Goal: Task Accomplishment & Management: Manage account settings

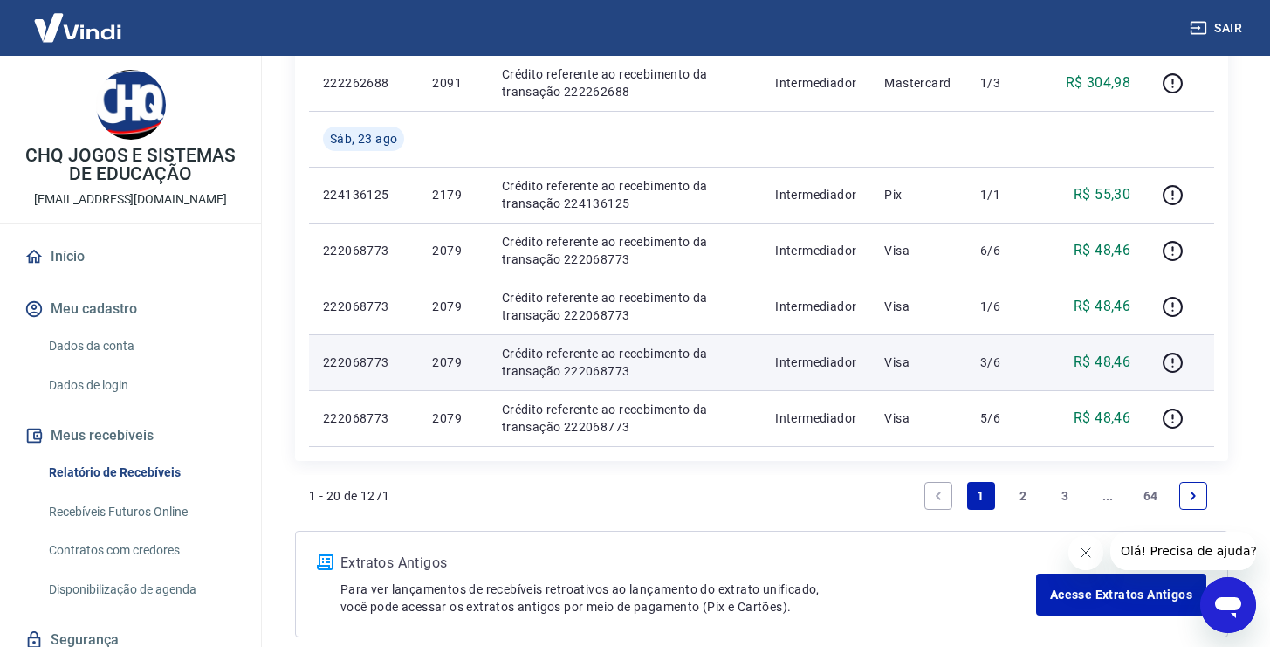
scroll to position [1225, 0]
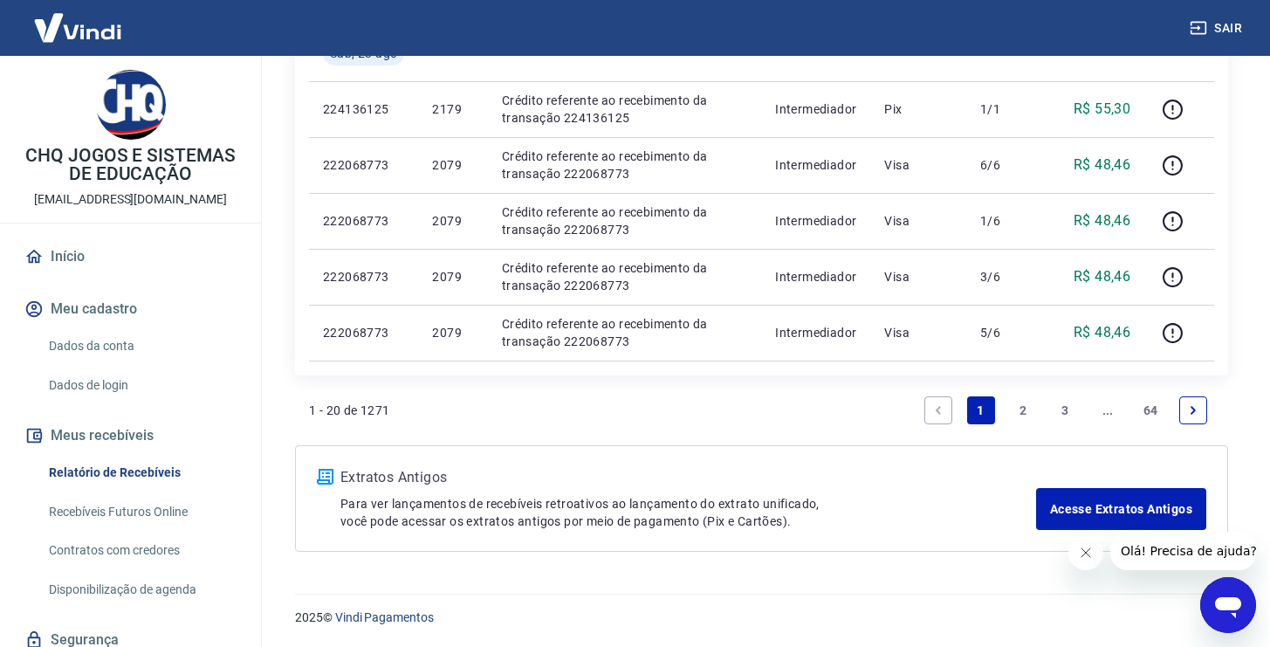
click at [1017, 407] on link "2" at bounding box center [1023, 410] width 28 height 28
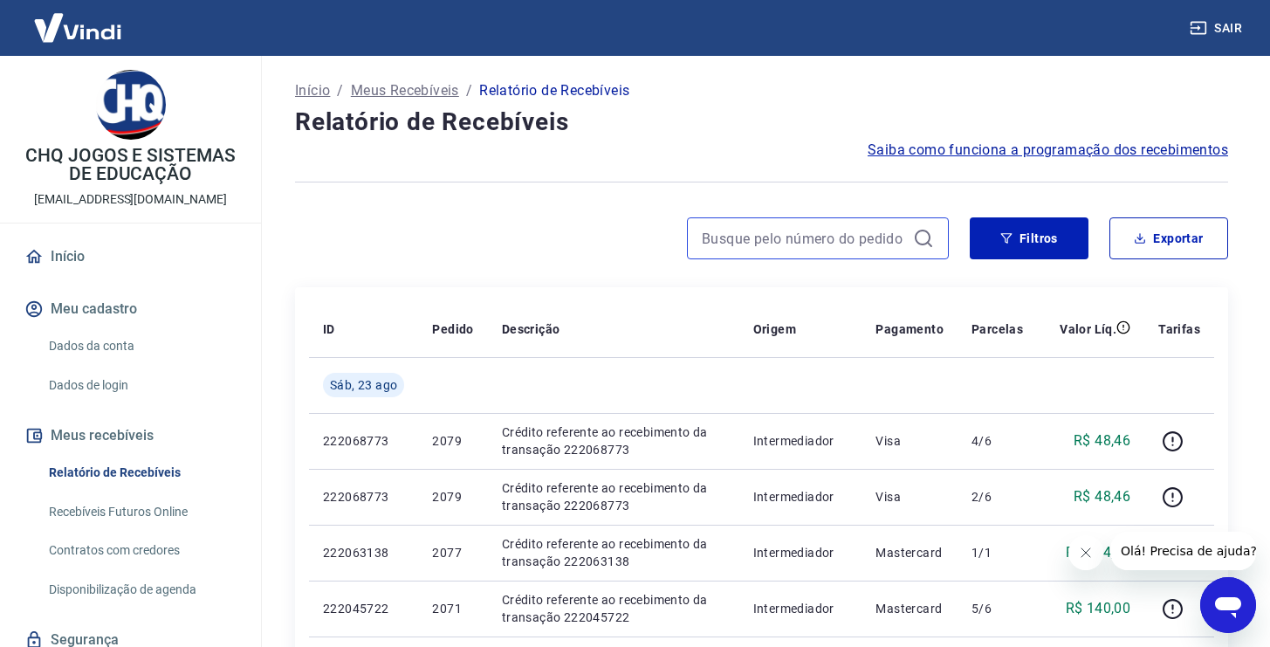
click at [791, 243] on input at bounding box center [804, 238] width 204 height 26
paste input "2007"
type input "2007"
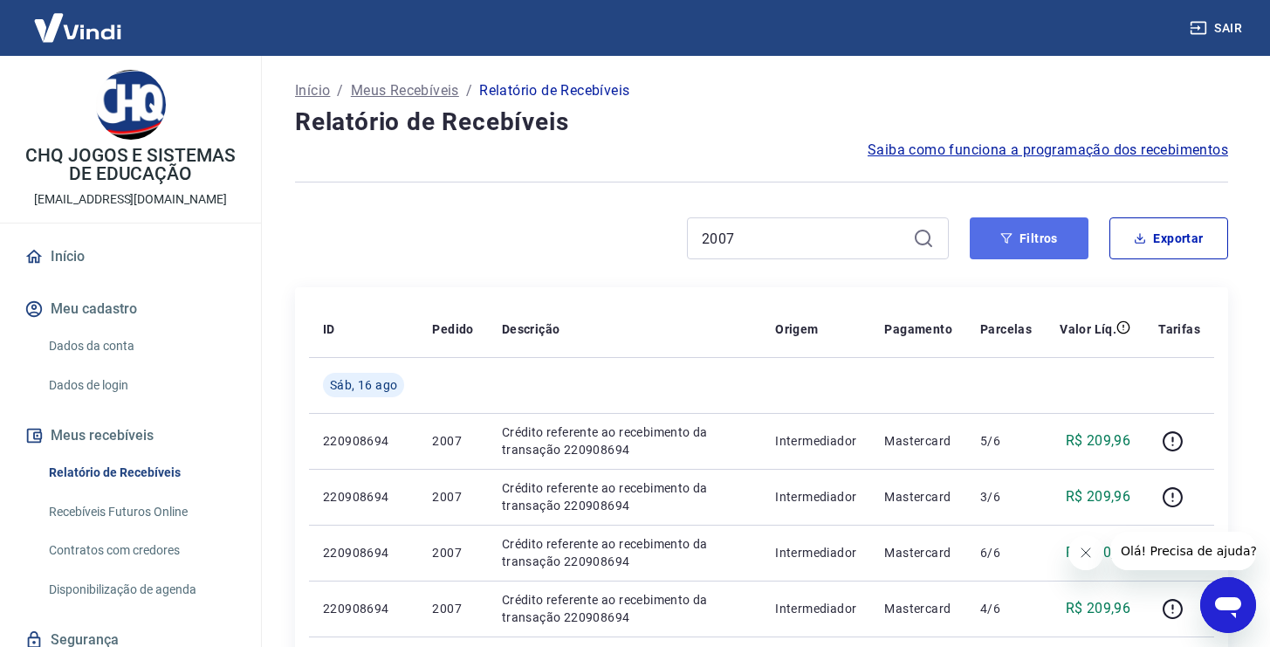
click at [1008, 243] on icon "button" at bounding box center [1006, 238] width 12 height 12
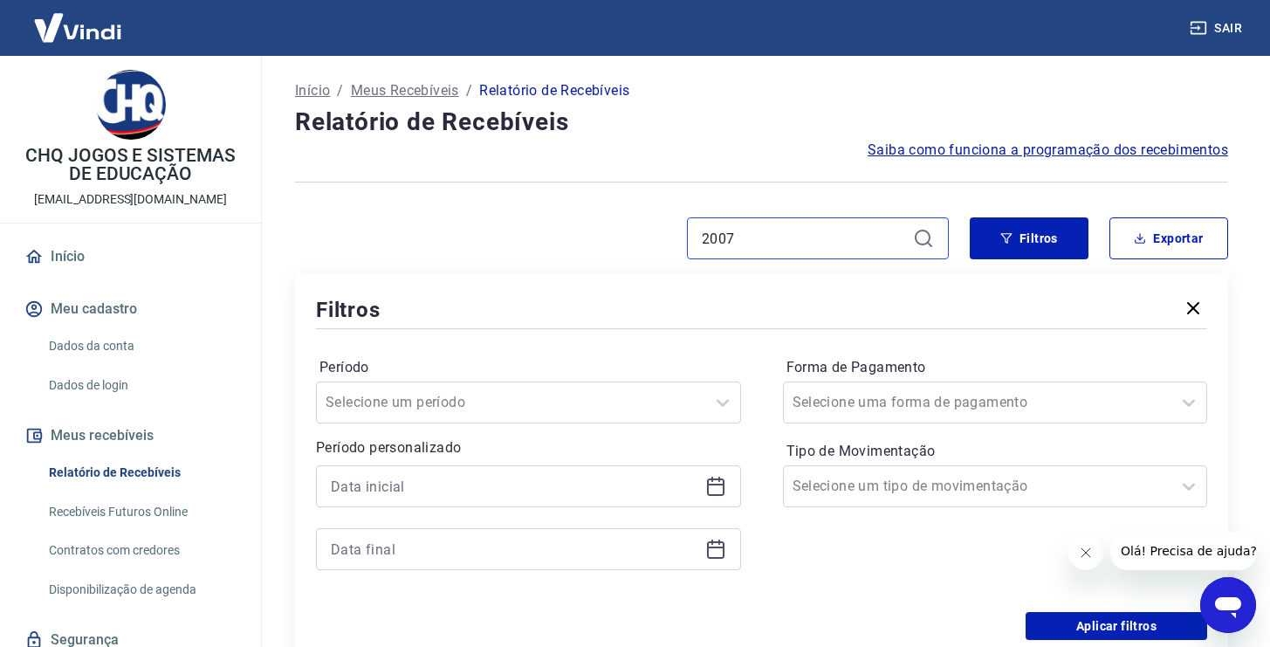
click at [817, 230] on input "2007" at bounding box center [804, 238] width 204 height 26
click at [922, 233] on icon at bounding box center [923, 238] width 21 height 21
click at [922, 238] on icon at bounding box center [923, 238] width 21 height 21
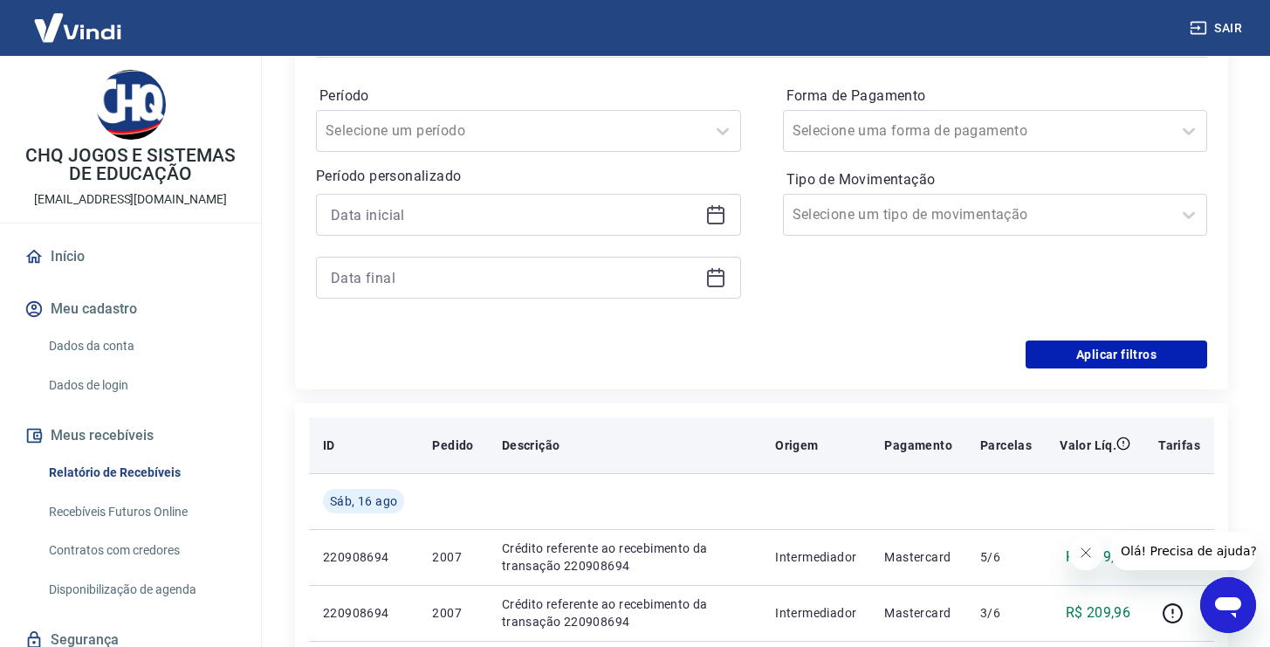
scroll to position [249, 0]
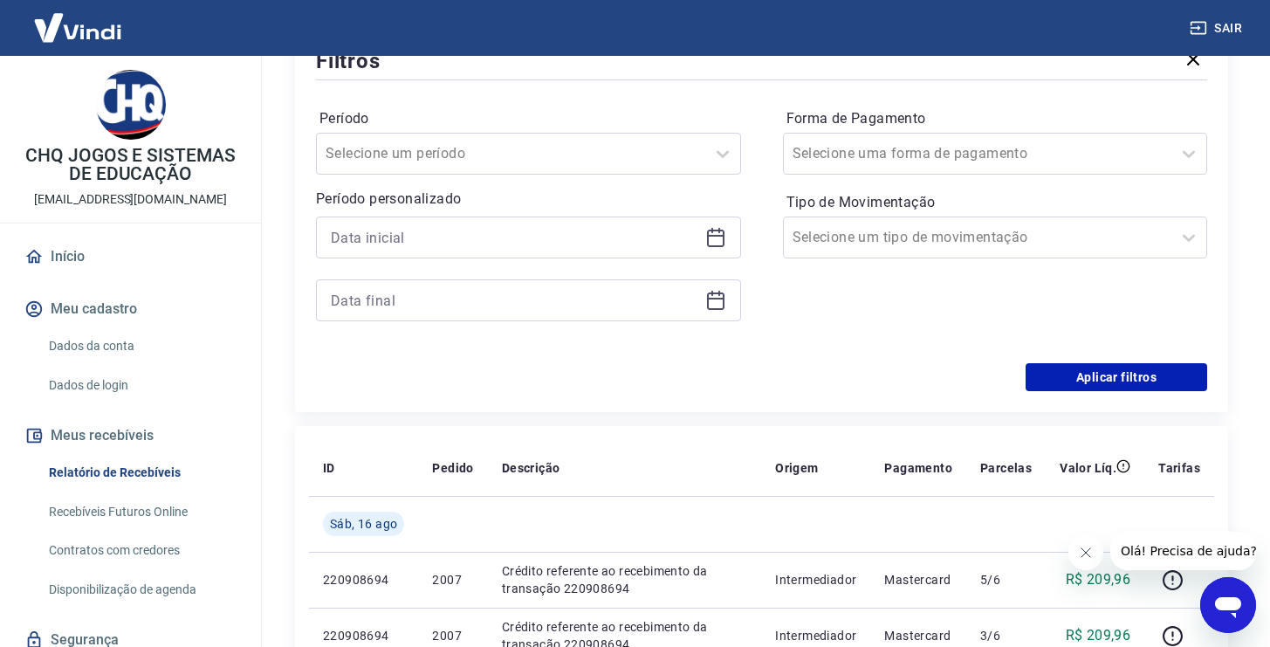
click at [76, 264] on link "Início" at bounding box center [130, 256] width 219 height 38
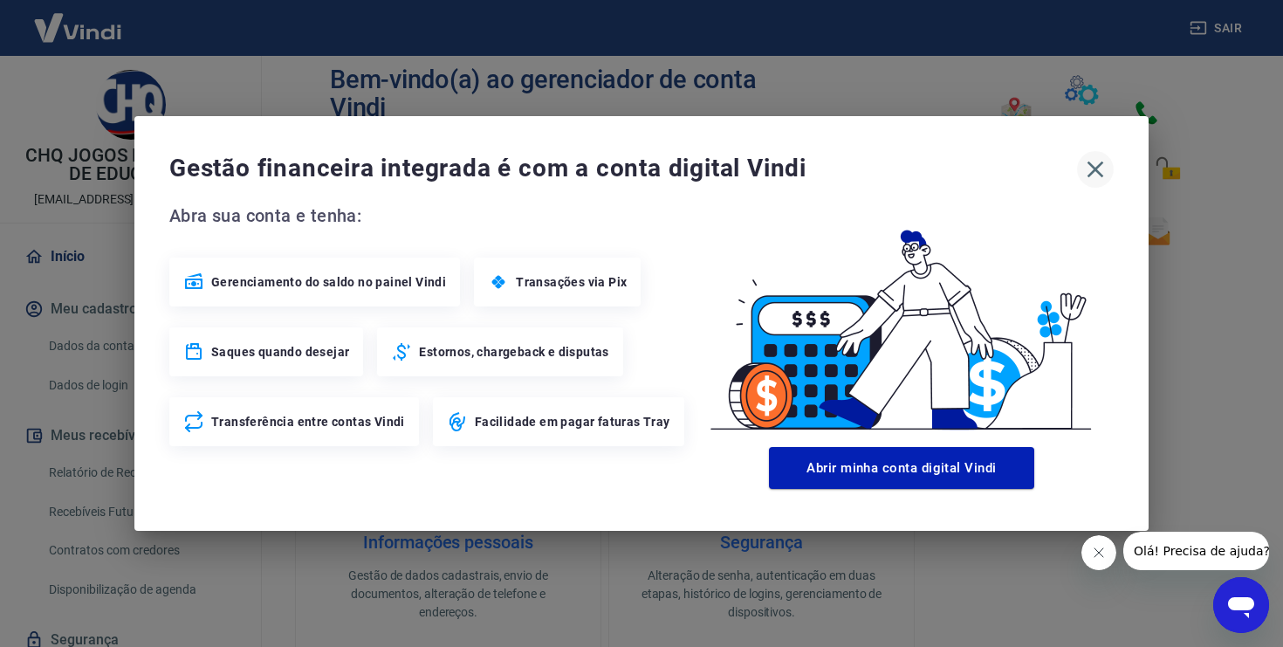
click at [1093, 169] on icon "button" at bounding box center [1095, 169] width 17 height 17
